Goal: Task Accomplishment & Management: Use online tool/utility

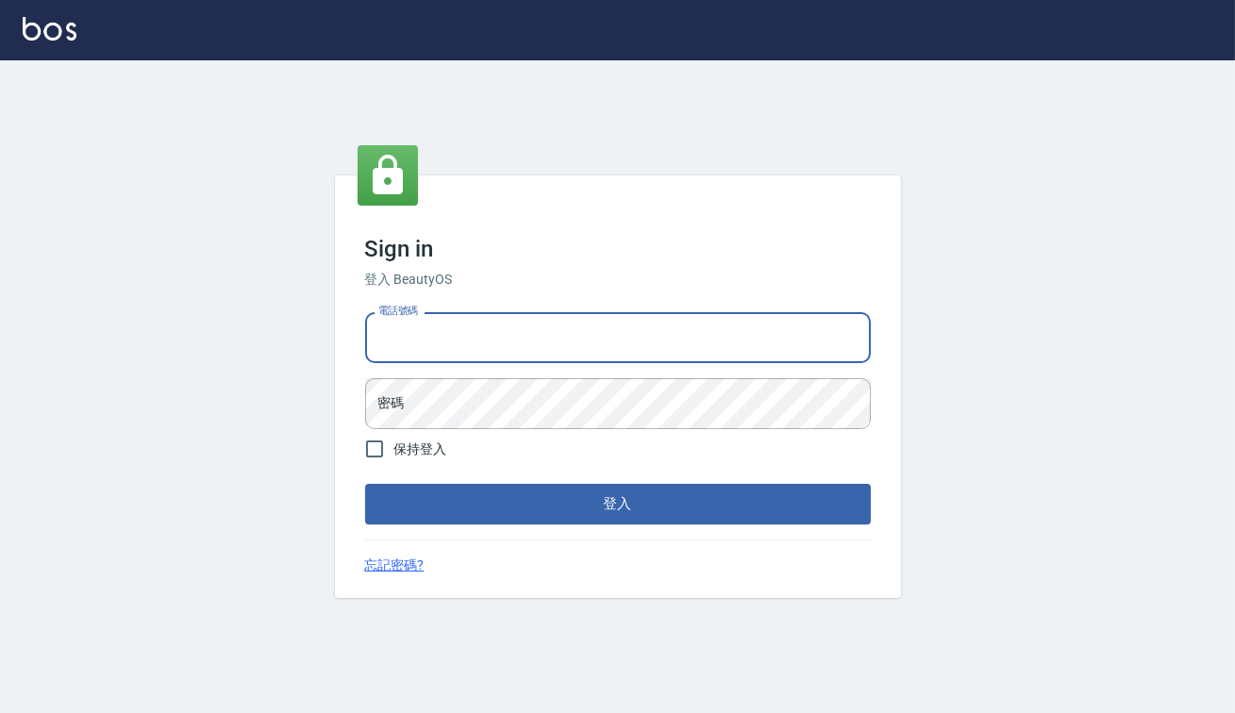
click at [547, 340] on input "電話號碼" at bounding box center [618, 337] width 506 height 51
type input "82850382"
drag, startPoint x: 534, startPoint y: 332, endPoint x: 321, endPoint y: 335, distance: 213.3
click at [297, 336] on div "Sign in 登入 BeautyOS 電話號碼 [PHONE_NUMBER] 電話號碼 密碼 密碼 保持登入 登入 忘記密碼?" at bounding box center [617, 386] width 1235 height 653
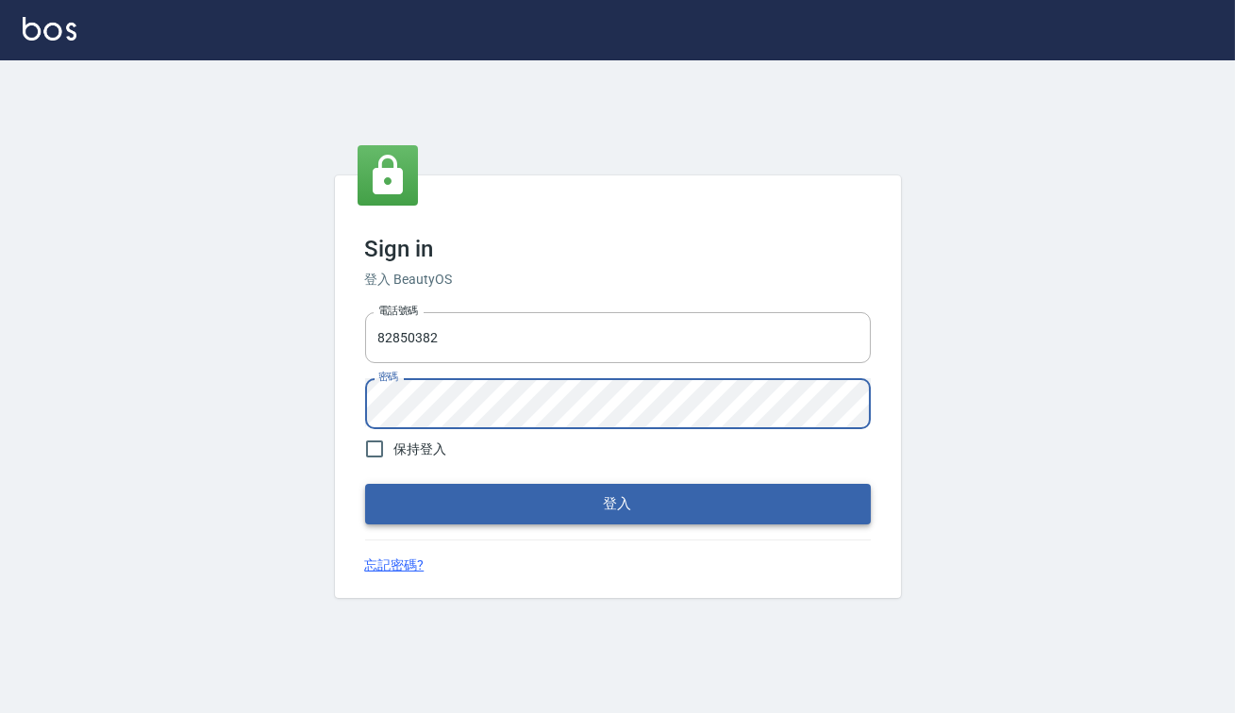
click at [538, 495] on button "登入" at bounding box center [618, 504] width 506 height 40
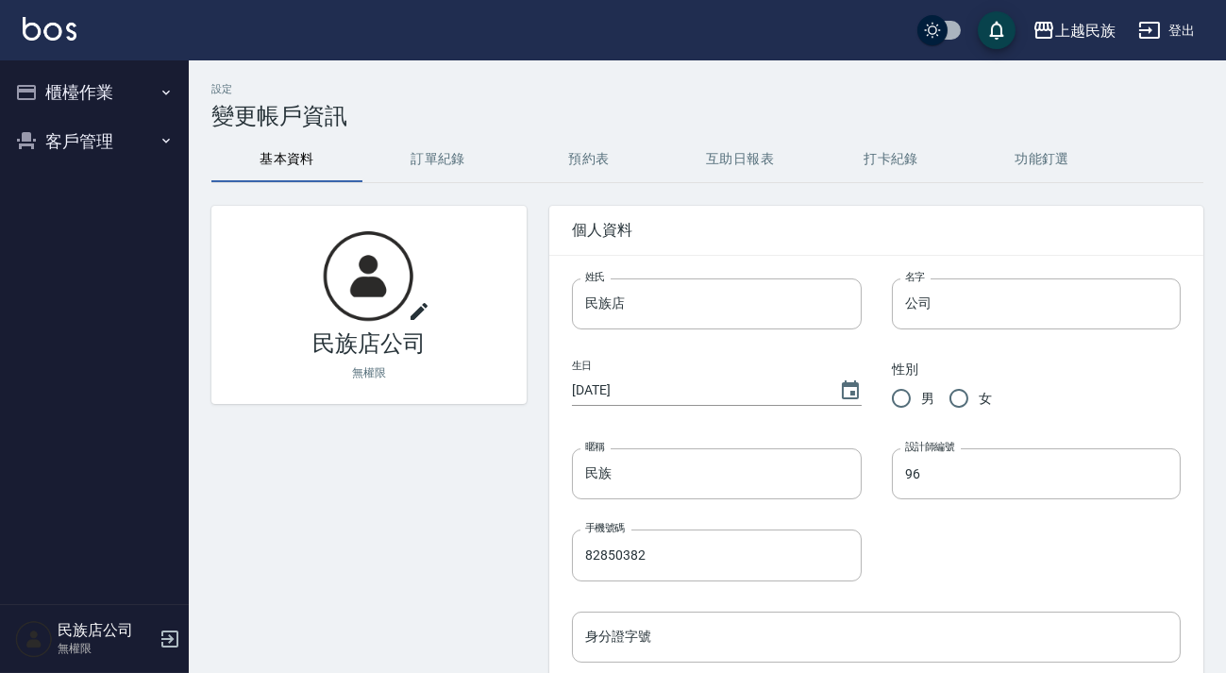
click at [91, 87] on button "櫃檯作業" at bounding box center [95, 92] width 174 height 49
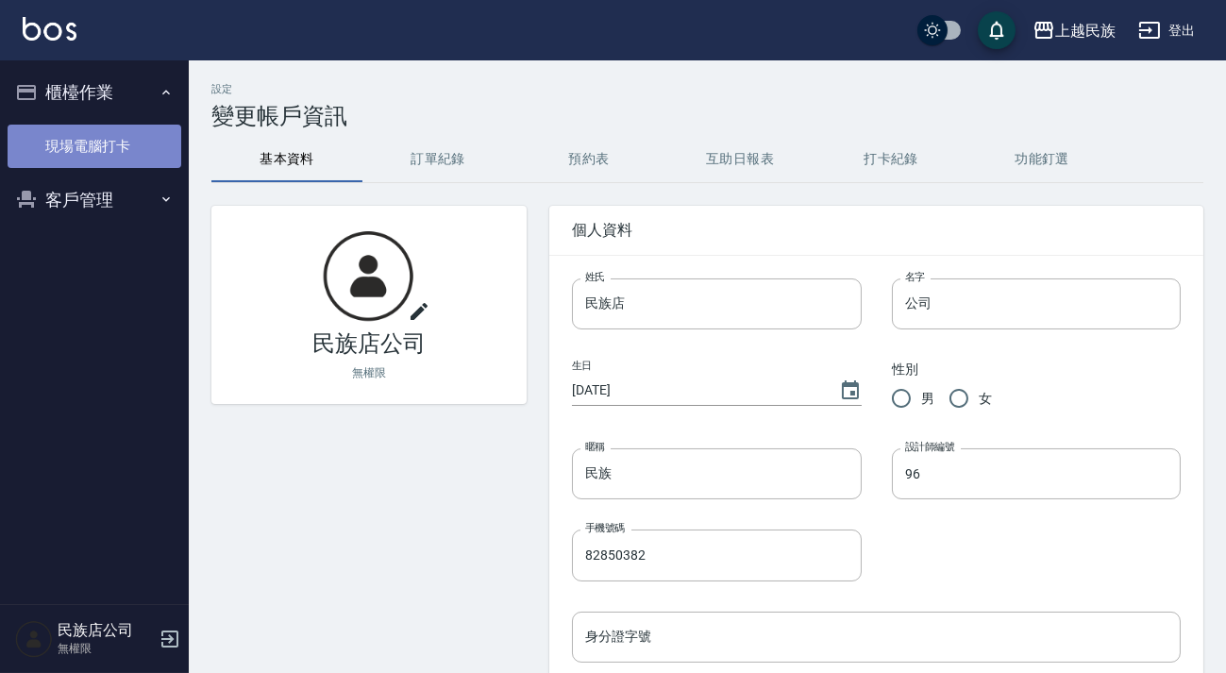
click at [92, 147] on link "現場電腦打卡" at bounding box center [95, 146] width 174 height 43
